Goal: Task Accomplishment & Management: Manage account settings

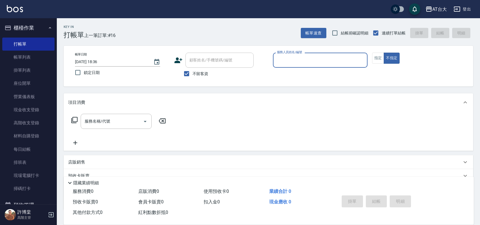
click at [327, 67] on div "服務人員姓名/編號" at bounding box center [320, 60] width 95 height 15
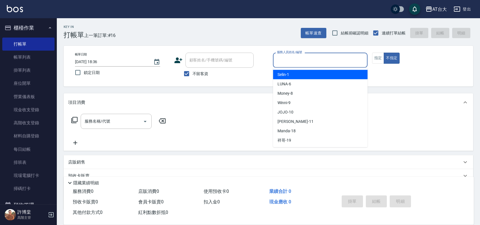
click at [320, 57] on input "服務人員姓名/編號" at bounding box center [320, 60] width 89 height 10
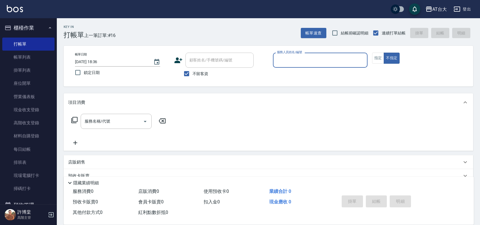
click at [310, 59] on input "服務人員姓名/編號" at bounding box center [320, 60] width 89 height 10
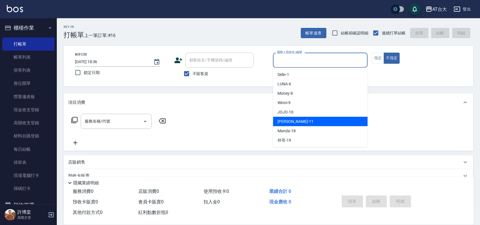
click at [295, 120] on span "[PERSON_NAME] -11" at bounding box center [295, 121] width 36 height 6
type input "[PERSON_NAME]-11"
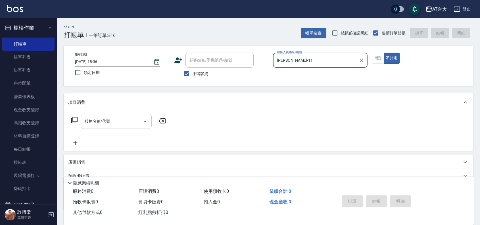
click at [128, 122] on input "服務名稱/代號" at bounding box center [111, 121] width 57 height 10
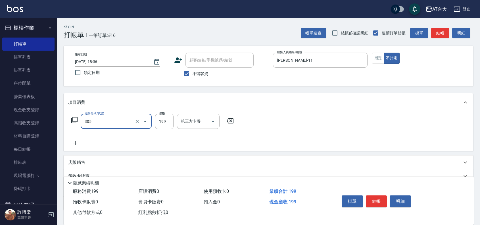
type input "剪髮(305)"
type input "250"
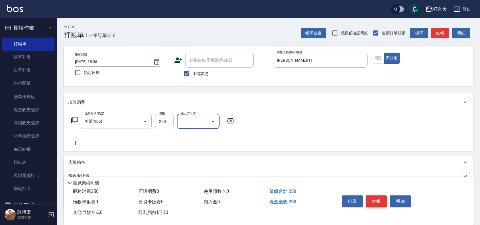
click at [376, 198] on button "結帳" at bounding box center [376, 201] width 21 height 12
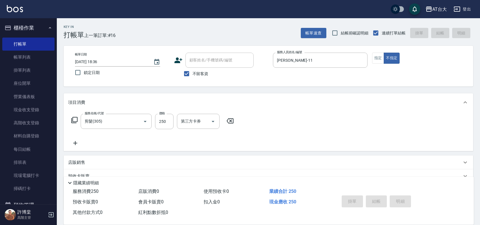
type input "[DATE] 19:29"
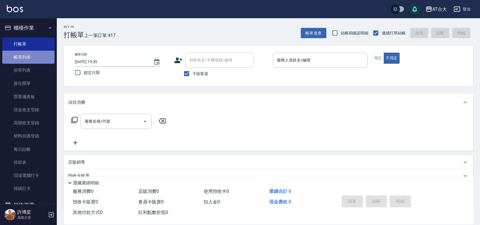
click at [33, 62] on link "帳單列表" at bounding box center [28, 57] width 52 height 13
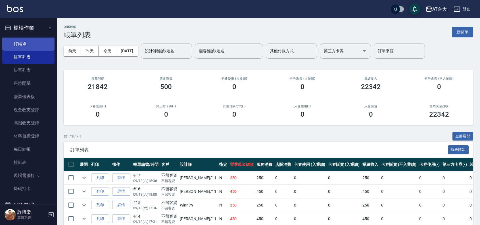
click at [29, 41] on link "打帳單" at bounding box center [28, 43] width 52 height 13
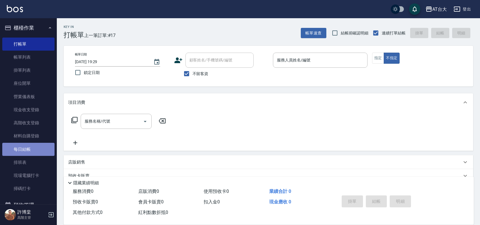
click at [48, 146] on link "每日結帳" at bounding box center [28, 149] width 52 height 13
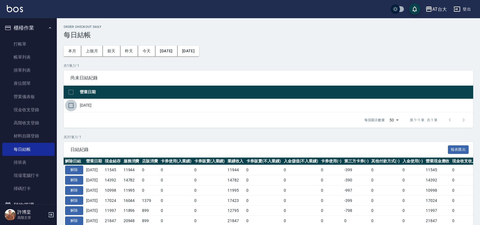
click at [72, 108] on input "checkbox" at bounding box center [71, 105] width 12 height 12
checkbox input "true"
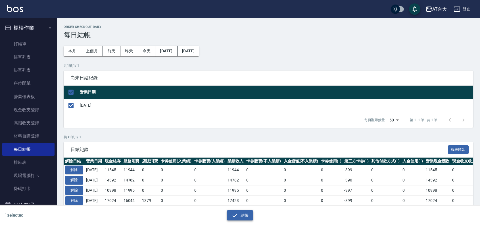
click at [241, 218] on button "結帳" at bounding box center [240, 215] width 26 height 11
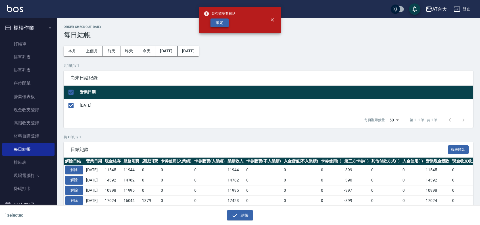
click at [220, 21] on button "確定" at bounding box center [219, 22] width 18 height 9
checkbox input "false"
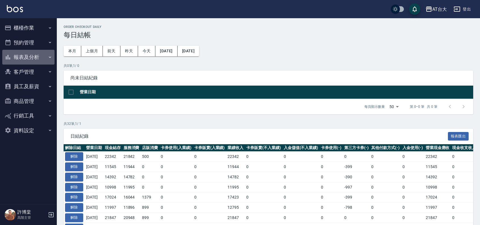
click at [22, 53] on button "報表及分析" at bounding box center [28, 57] width 52 height 15
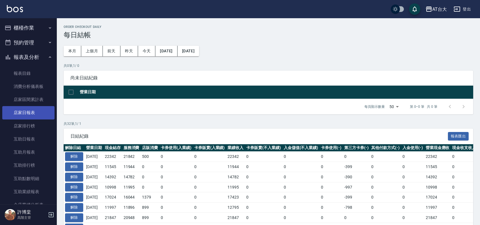
click at [37, 114] on link "店家日報表" at bounding box center [28, 112] width 52 height 13
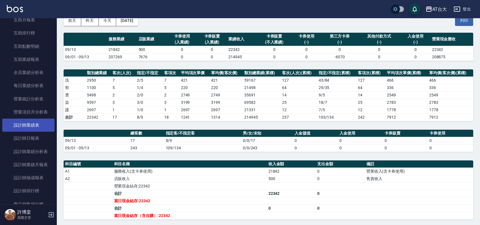
scroll to position [142, 0]
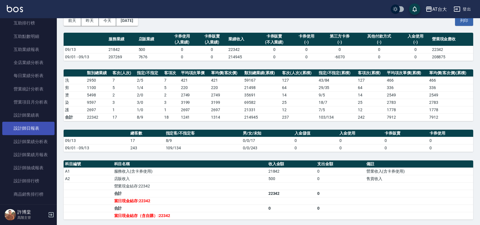
click at [33, 132] on link "設計師日報表" at bounding box center [28, 128] width 52 height 13
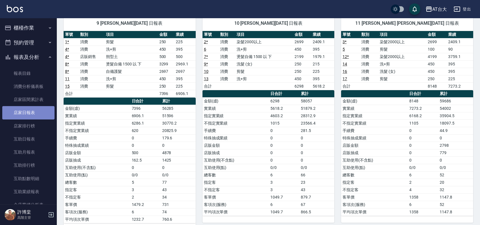
click at [40, 112] on link "店家日報表" at bounding box center [28, 112] width 52 height 13
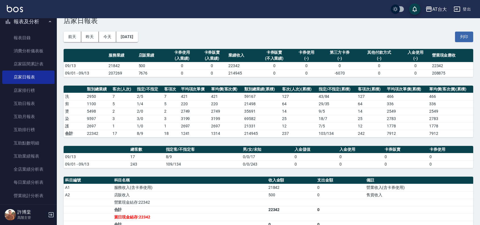
scroll to position [36, 0]
